Goal: Information Seeking & Learning: Understand process/instructions

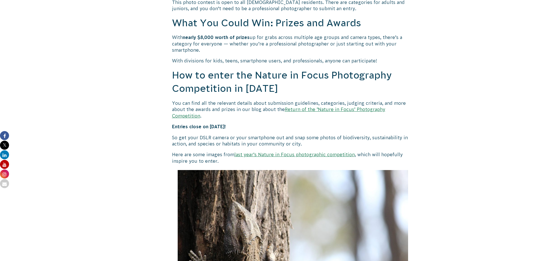
scroll to position [451, 0]
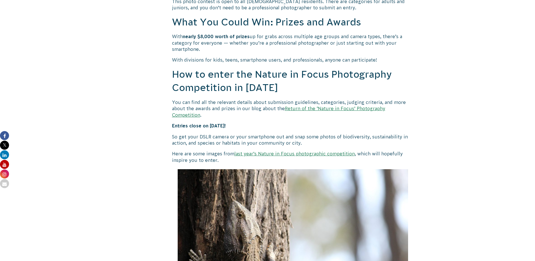
click at [319, 109] on link "Return of the ‘Nature in Focus’ Photography Competition" at bounding box center [278, 111] width 213 height 11
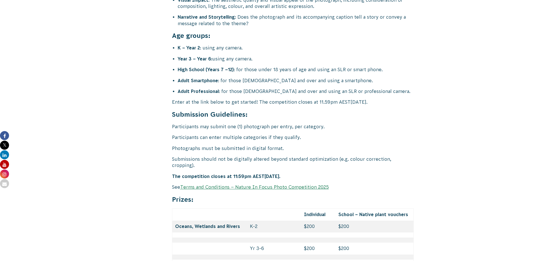
scroll to position [2257, 0]
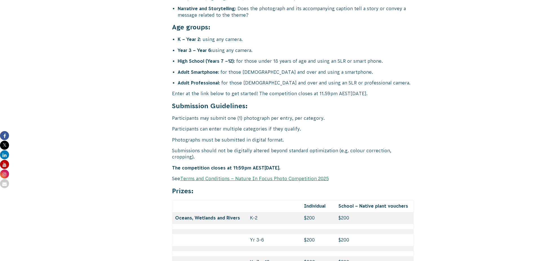
click at [255, 176] on link "Terms and Conditions – Nature In Focus Photo Competition 2025" at bounding box center [254, 178] width 149 height 5
